Goal: Complete application form

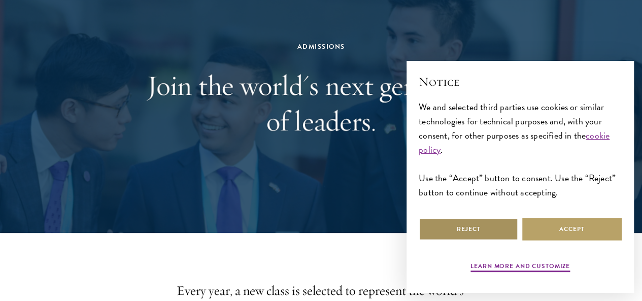
click at [454, 228] on button "Reject" at bounding box center [468, 229] width 99 height 23
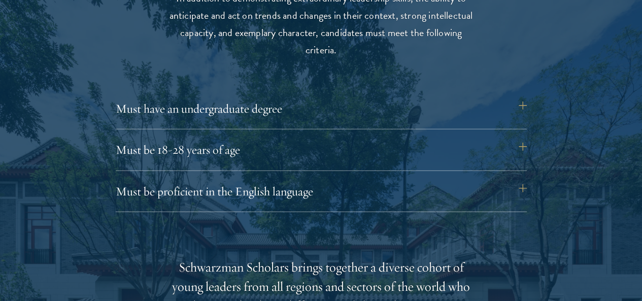
scroll to position [1361, 0]
click at [529, 100] on button "Must have an undergraduate degree" at bounding box center [326, 108] width 411 height 24
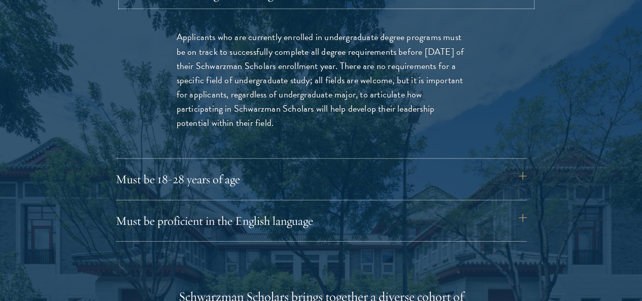
scroll to position [1482, 0]
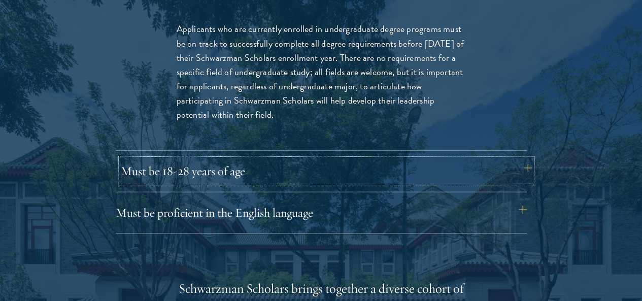
click at [521, 159] on button "Must be 18-28 years of age" at bounding box center [326, 171] width 411 height 24
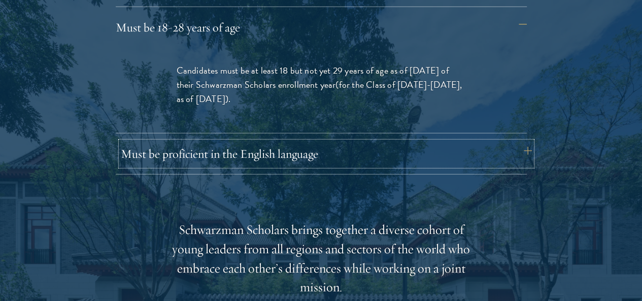
click at [521, 142] on button "Must be proficient in the English language" at bounding box center [326, 154] width 411 height 24
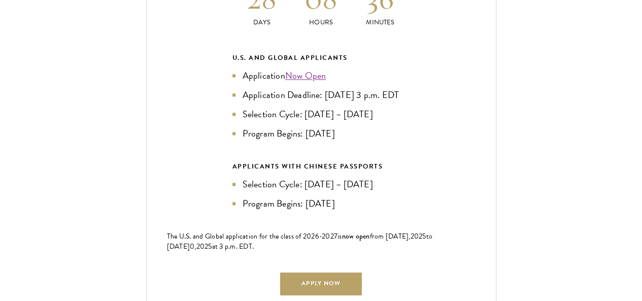
scroll to position [2538, 0]
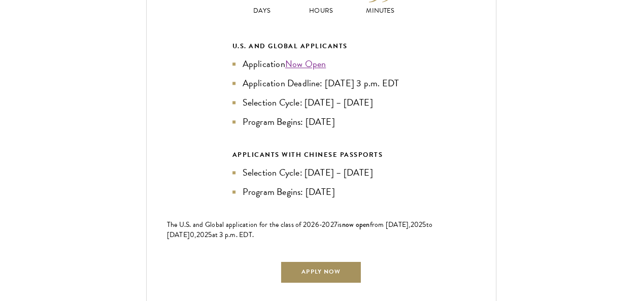
click at [341, 260] on link "Apply Now" at bounding box center [320, 271] width 81 height 23
